Goal: Find specific page/section: Find specific page/section

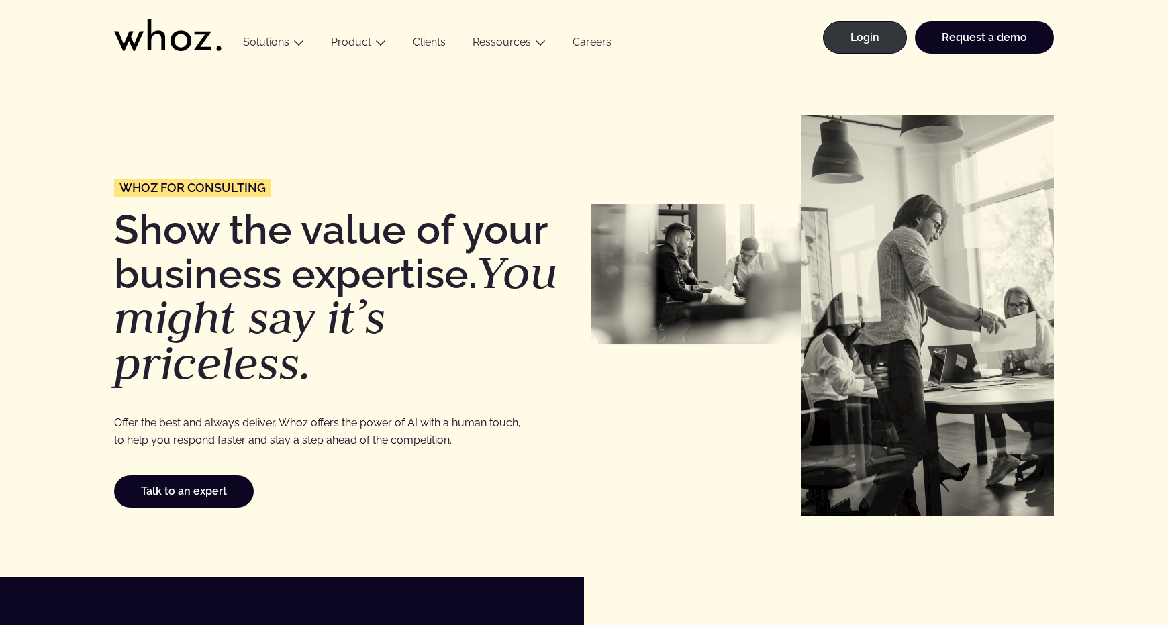
drag, startPoint x: 277, startPoint y: 463, endPoint x: 311, endPoint y: 114, distance: 350.7
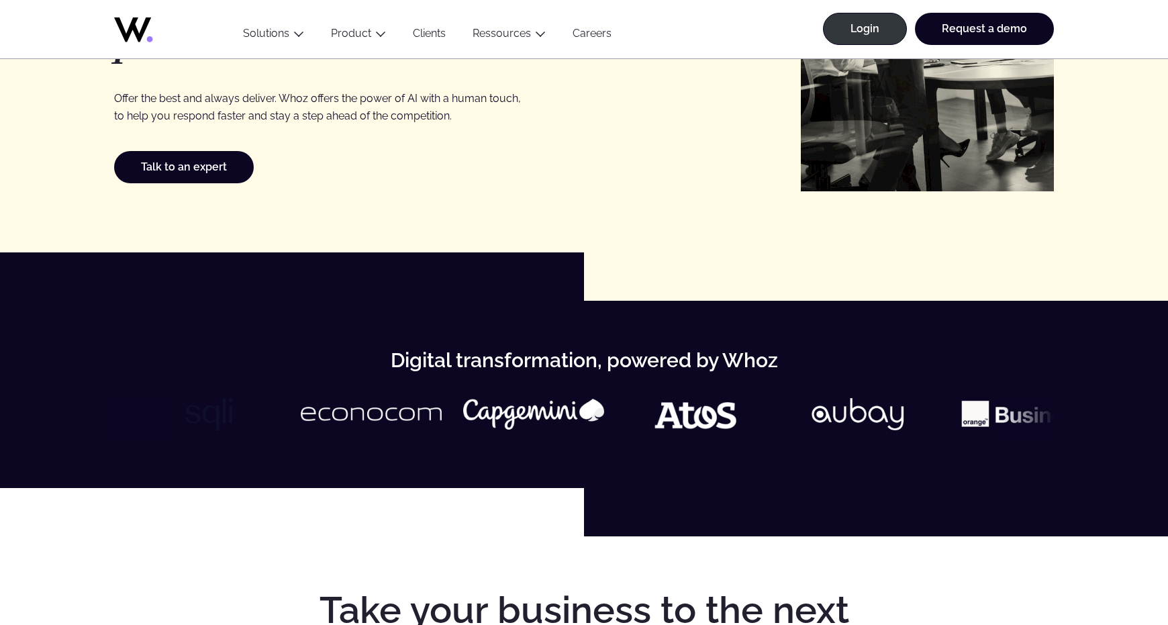
scroll to position [268, 0]
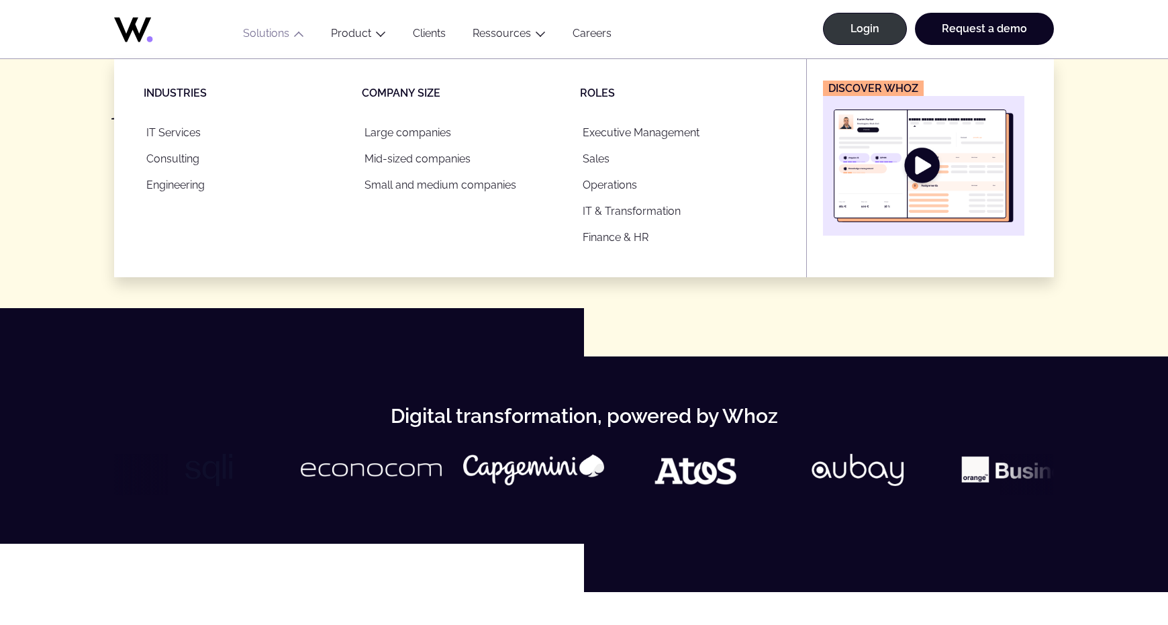
click at [947, 142] on img "Main" at bounding box center [924, 165] width 180 height 113
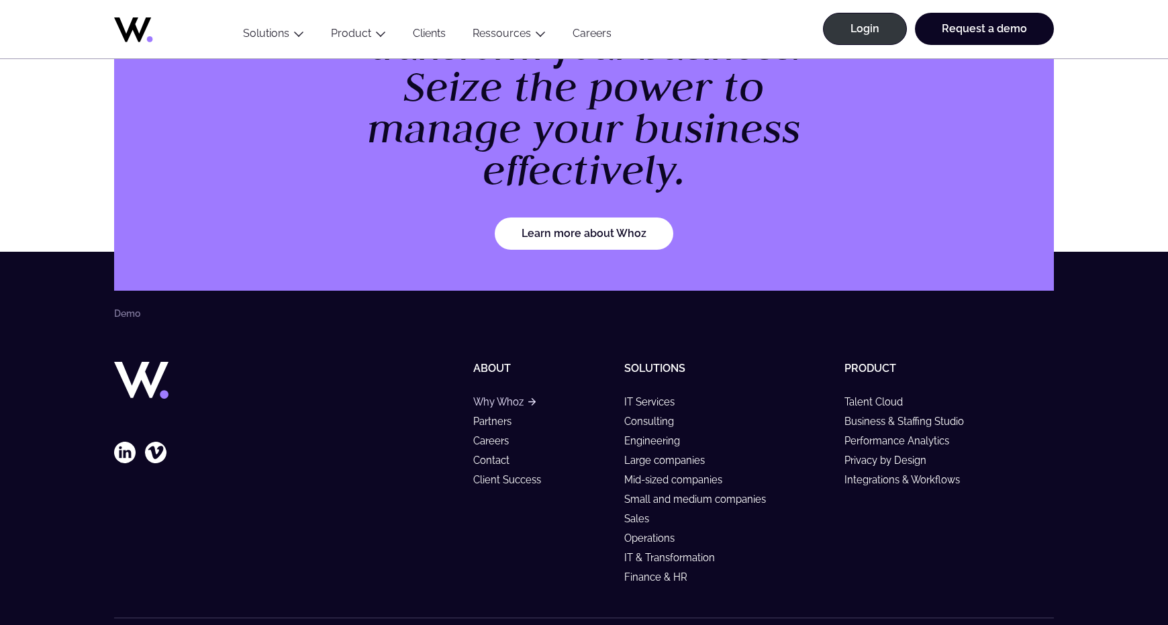
scroll to position [1929, 0]
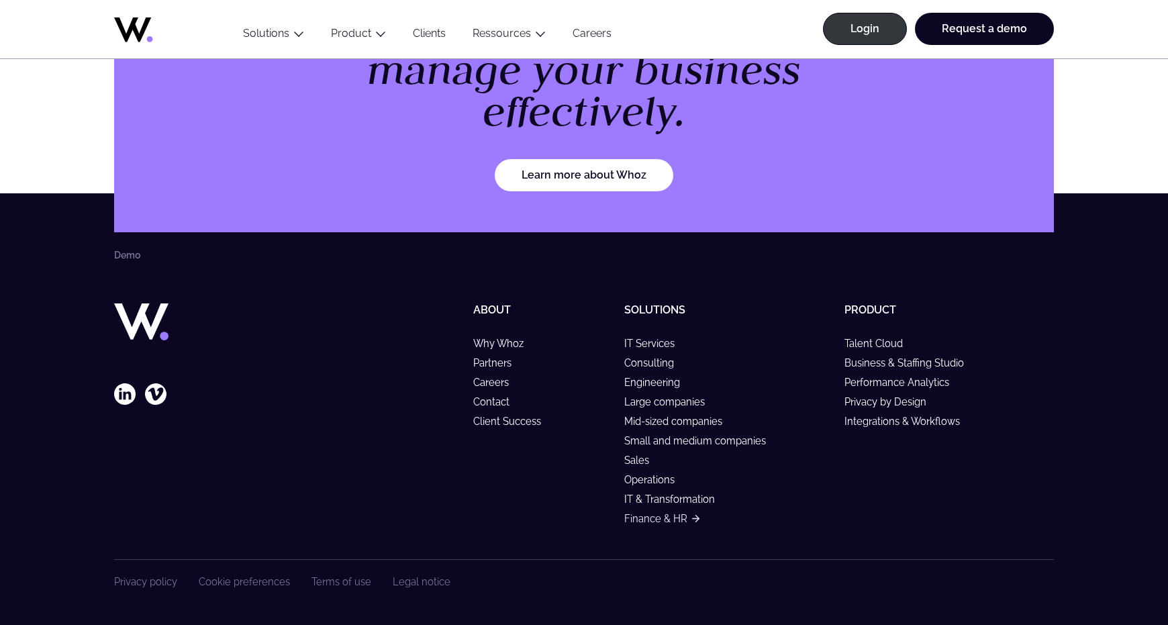
click at [648, 515] on link "Finance & HR" at bounding box center [661, 518] width 75 height 11
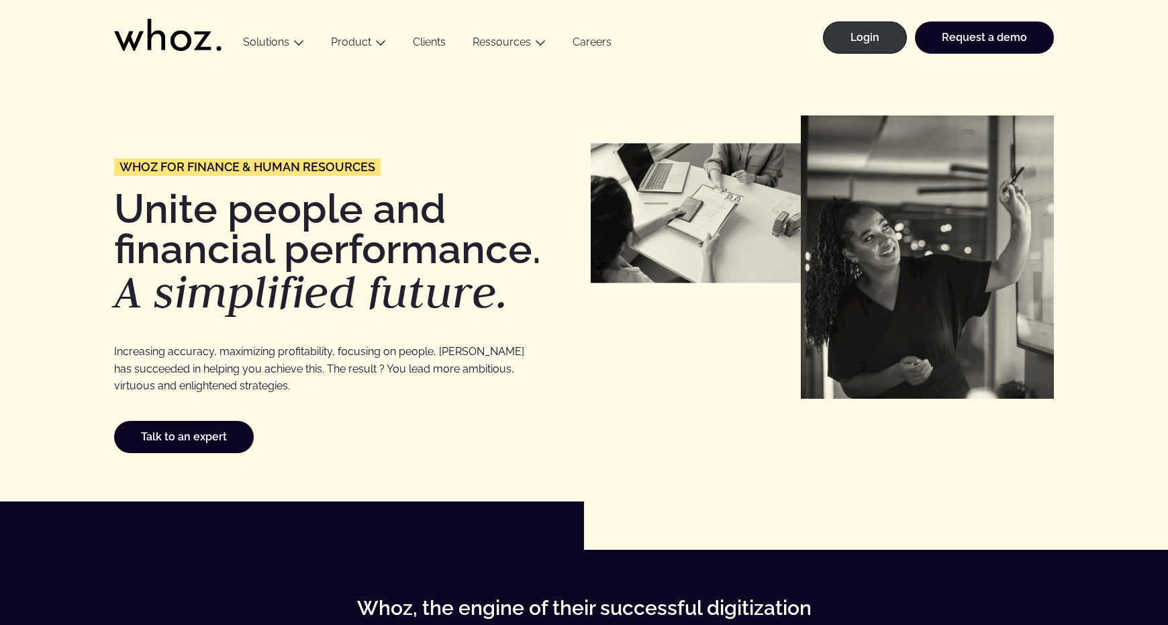
drag, startPoint x: 113, startPoint y: 234, endPoint x: 181, endPoint y: -60, distance: 302.3
drag, startPoint x: 87, startPoint y: 32, endPoint x: 220, endPoint y: 30, distance: 132.9
click at [234, 30] on header "Menu Solutions Industries IT Services Consulting Engineering Company size Large…" at bounding box center [584, 33] width 1168 height 67
